Goal: Task Accomplishment & Management: Use online tool/utility

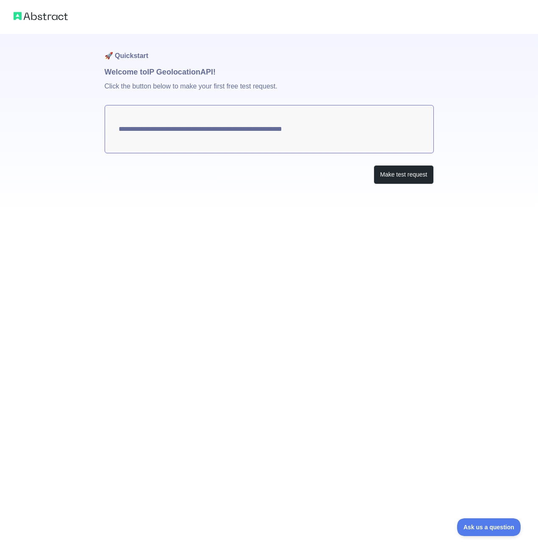
click at [310, 129] on textarea "**********" at bounding box center [269, 129] width 329 height 48
click at [388, 167] on button "Make test request" at bounding box center [403, 174] width 60 height 19
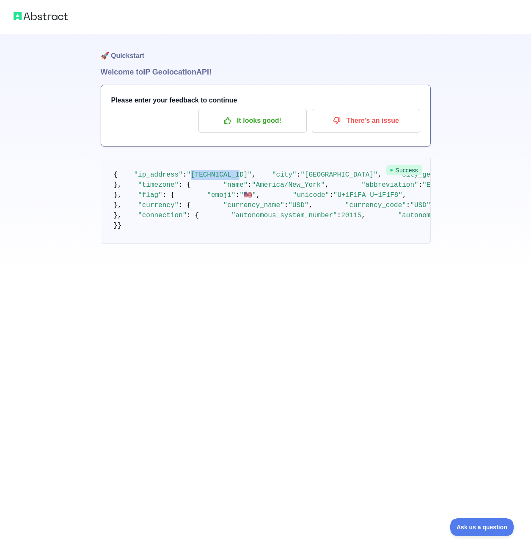
drag, startPoint x: 229, startPoint y: 184, endPoint x: 186, endPoint y: 187, distance: 43.3
click at [187, 179] on span ""[TECHNICAL_ID]"" at bounding box center [219, 175] width 65 height 8
drag, startPoint x: 186, startPoint y: 187, endPoint x: 304, endPoint y: 221, distance: 123.0
click at [304, 221] on pre "{ "ip_address" : "[TECHNICAL_ID]" , "city" : "[GEOGRAPHIC_DATA]" , "city_geonam…" at bounding box center [266, 200] width 330 height 87
